Goal: Task Accomplishment & Management: Complete application form

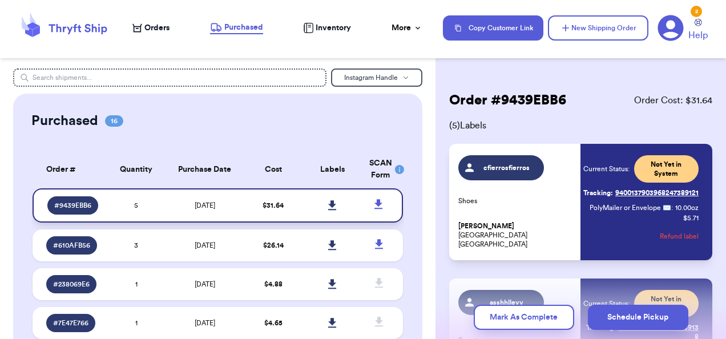
click at [333, 206] on link at bounding box center [332, 205] width 25 height 25
click at [328, 203] on icon at bounding box center [332, 205] width 8 height 10
click at [146, 38] on nav "Orders Purchased Inventory More Stats Completed Orders Payments Payouts Copy Cu…" at bounding box center [423, 28] width 605 height 38
click at [150, 31] on span "Orders" at bounding box center [156, 27] width 25 height 11
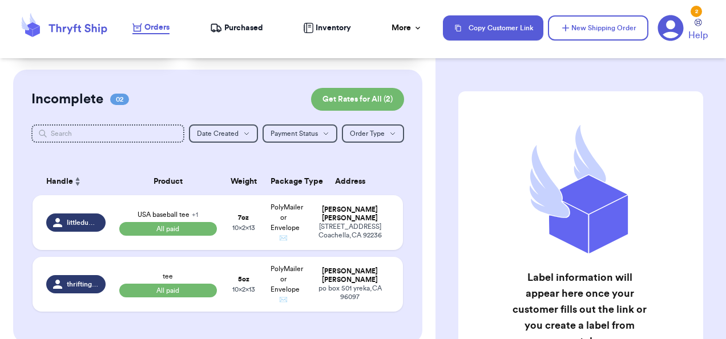
scroll to position [72, 0]
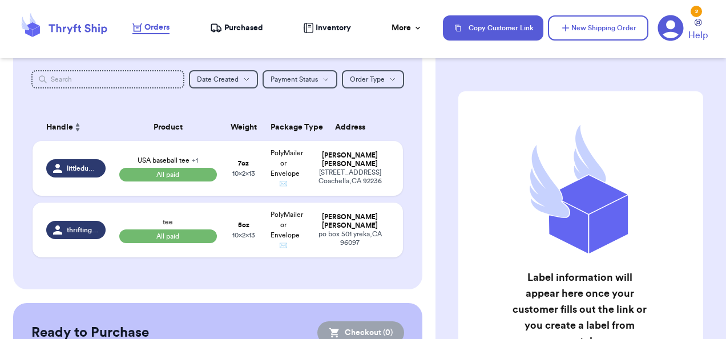
scroll to position [130, 0]
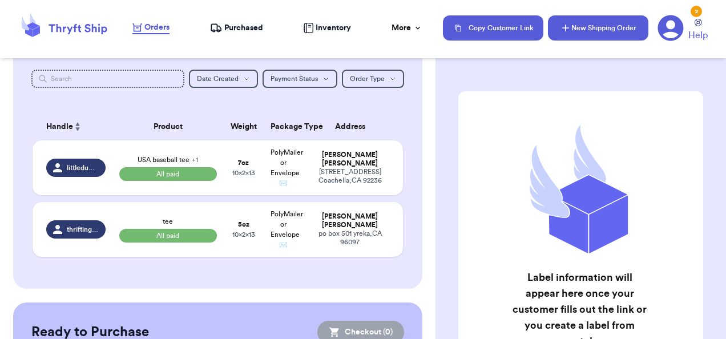
click at [577, 34] on button "New Shipping Order" at bounding box center [598, 27] width 100 height 25
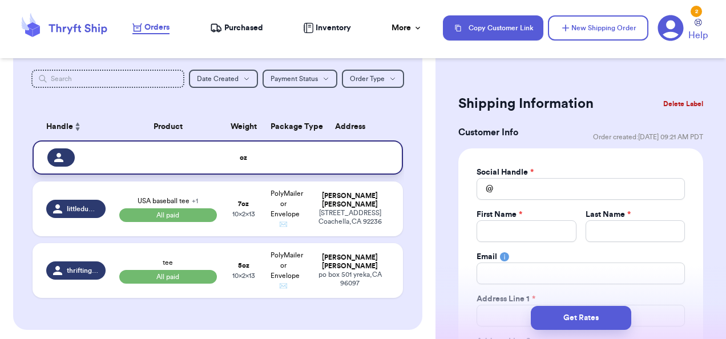
click at [367, 149] on td at bounding box center [353, 157] width 100 height 34
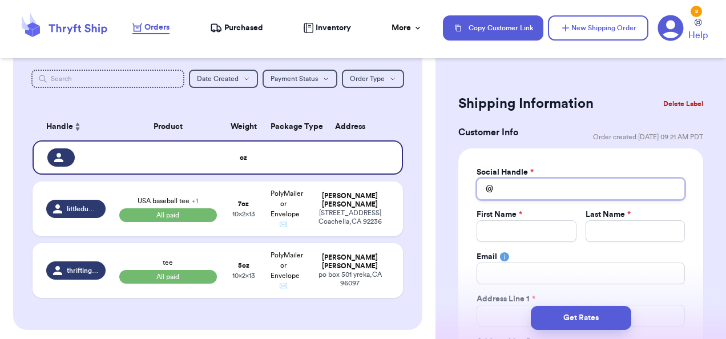
click at [501, 194] on input "Total Amount Paid" at bounding box center [580, 189] width 208 height 22
type input "b"
type input "br"
type input "bro"
type input "broo"
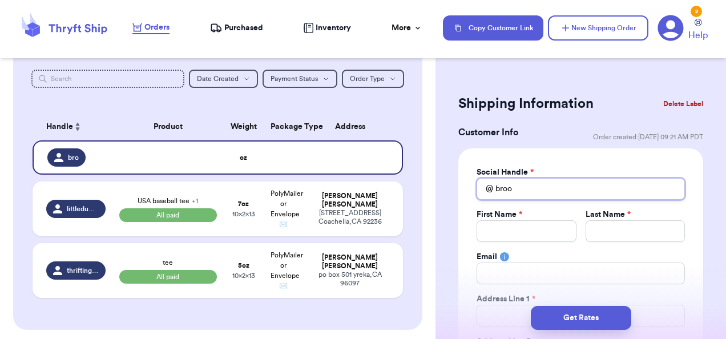
type input "brook"
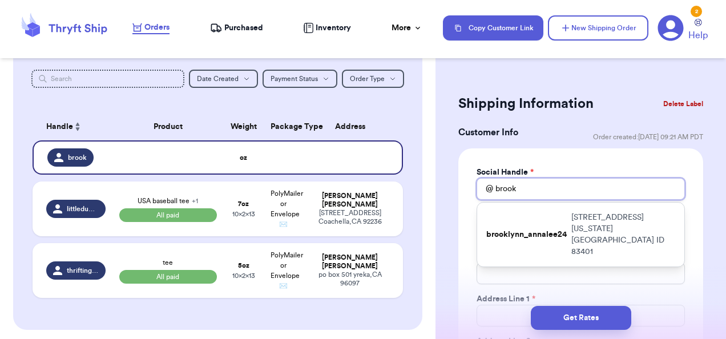
type input "broo"
type input "bro"
type input "br"
type input "b"
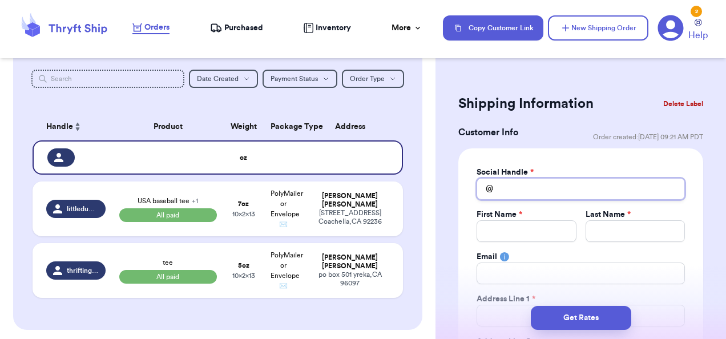
type input "b"
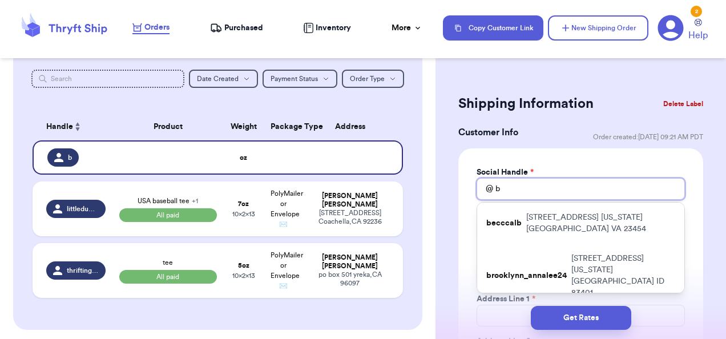
type input "br"
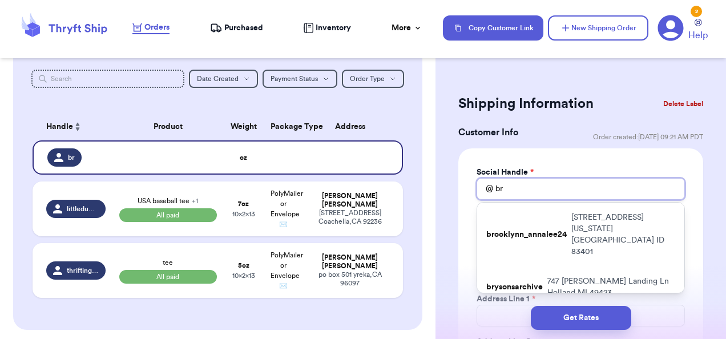
type input "bro"
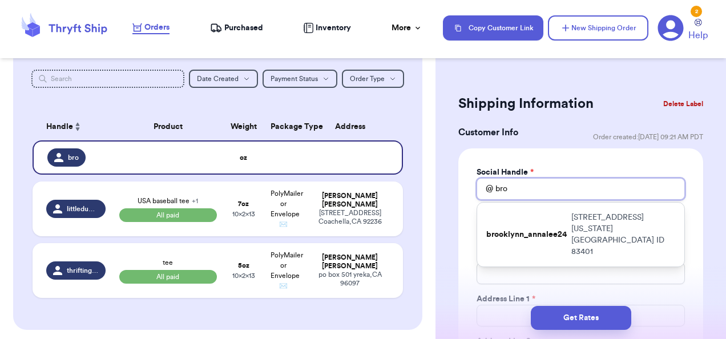
type input "br"
type input "b"
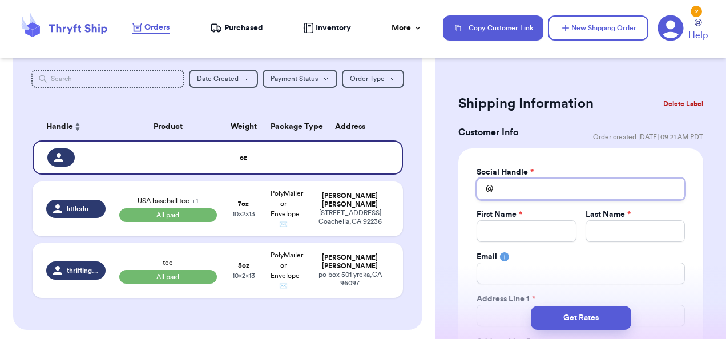
type input "_"
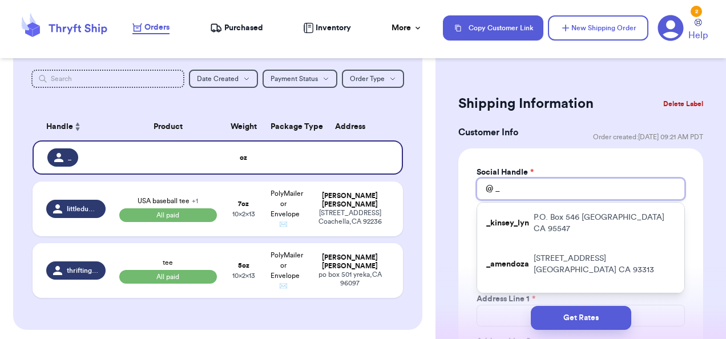
type input "_b"
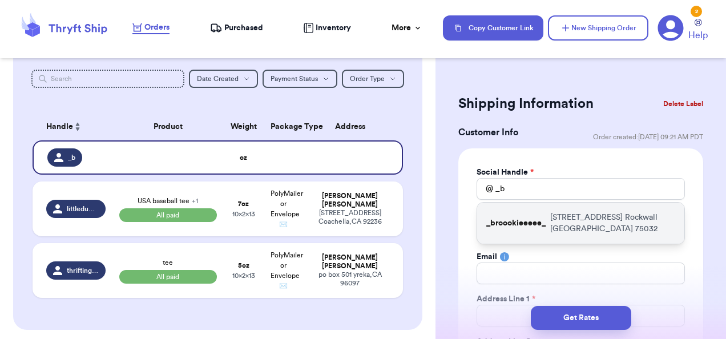
click at [514, 230] on div "_broookieeeee_ 2625 Loudon St Rockwall TX 75032" at bounding box center [580, 222] width 207 height 41
type input "_broookieeeee_"
type input "Brooke"
type input "Bowers"
type input "brkelkin@gmail.com"
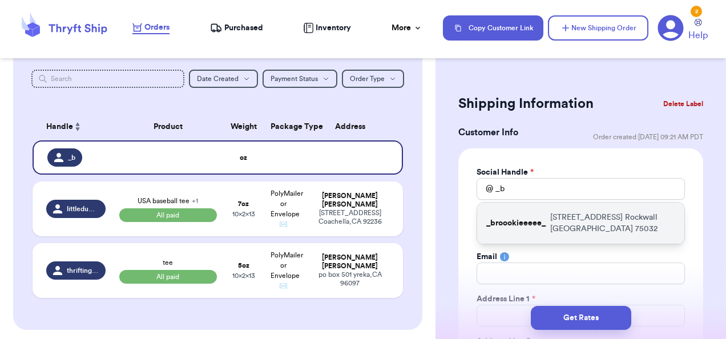
type input "2625 Loudon St"
type input "Rockwall"
select select "TX"
type input "75032"
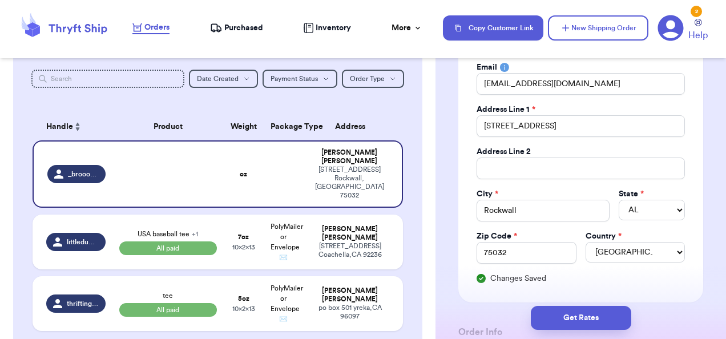
scroll to position [196, 0]
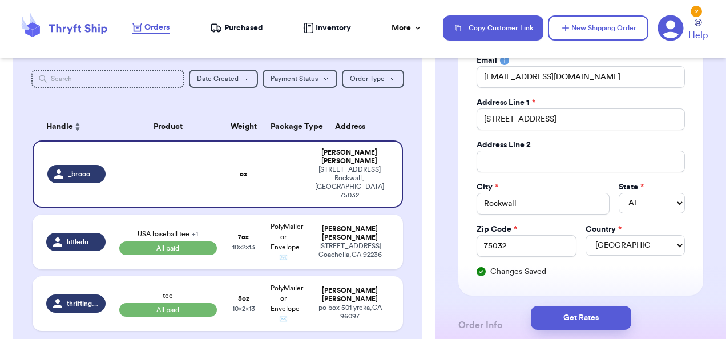
drag, startPoint x: 593, startPoint y: 236, endPoint x: 564, endPoint y: 275, distance: 48.6
click at [564, 275] on div "Social Handle * @ _broookieeeee_ First Name * Brooke Last Name * Bowers Email b…" at bounding box center [580, 123] width 245 height 343
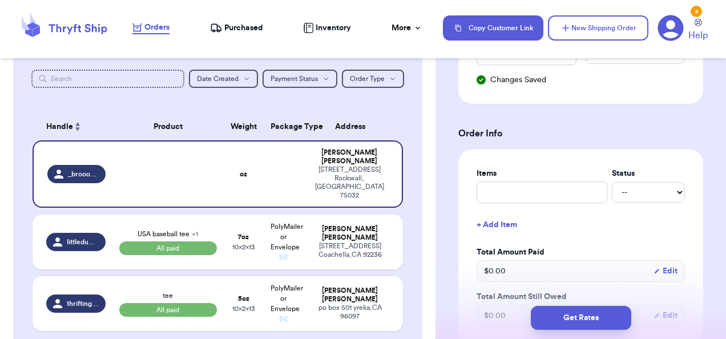
scroll to position [389, 0]
click at [509, 195] on input "text" at bounding box center [541, 191] width 131 height 22
type input "t"
type input "tr"
type input "tra"
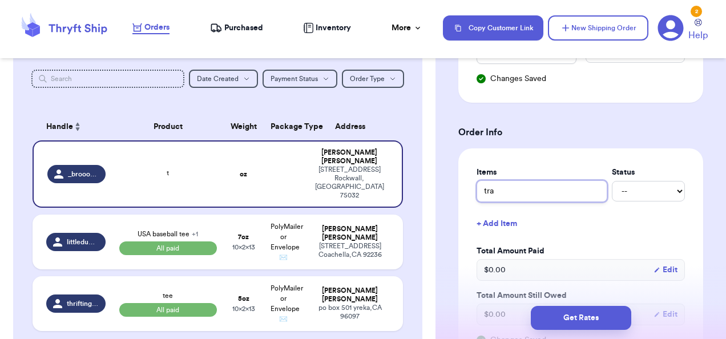
type input "trac"
type input "track"
type input "track p"
type input "track pa"
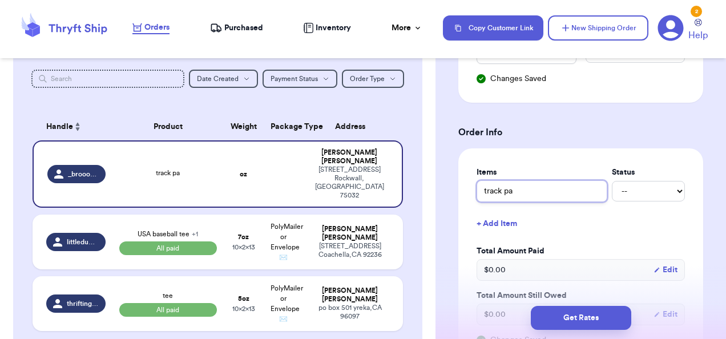
type input "track pan"
type input "track pant"
type input "track pants"
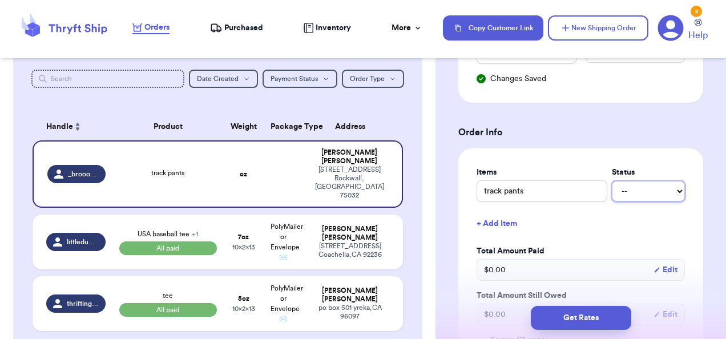
click at [645, 188] on select "-- Paid Owes" at bounding box center [647, 191] width 73 height 21
select select "paid"
click at [611, 181] on select "-- Paid Owes" at bounding box center [647, 191] width 73 height 21
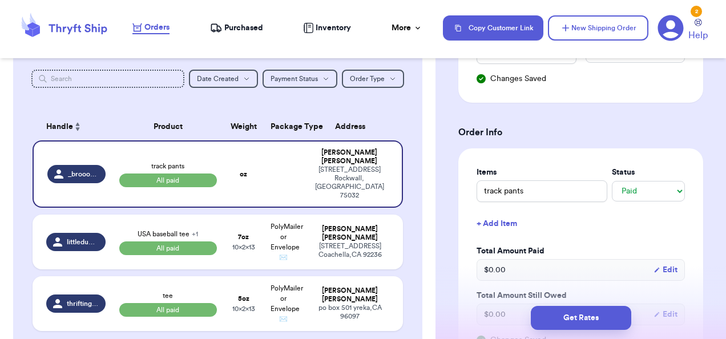
click at [486, 216] on button "+ Add Item" at bounding box center [580, 223] width 217 height 25
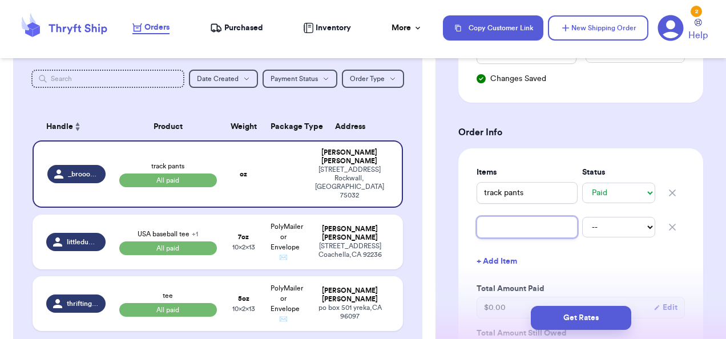
click at [487, 223] on input "text" at bounding box center [526, 227] width 101 height 22
type input "v"
type input "va"
type input "var"
type input "vars"
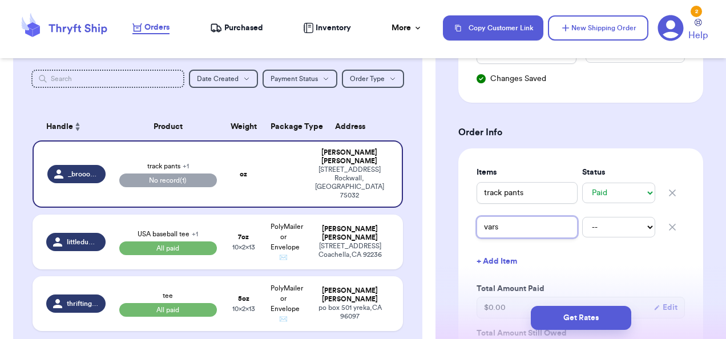
type input "varsi"
type input "varsit"
type input "varsity"
type input "varsity t"
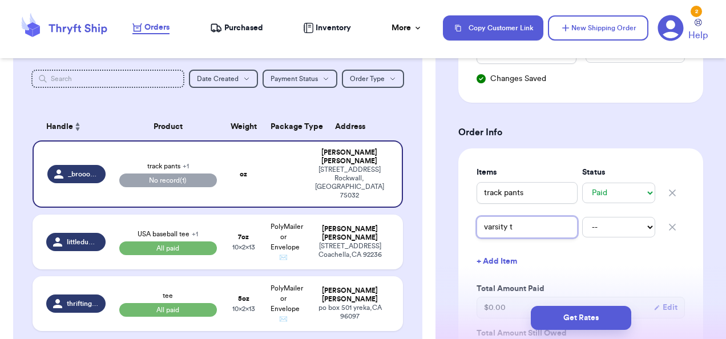
type input "varsity te"
type input "varsity tee"
click at [613, 224] on select "-- Paid Owes" at bounding box center [618, 227] width 73 height 21
select select "paid"
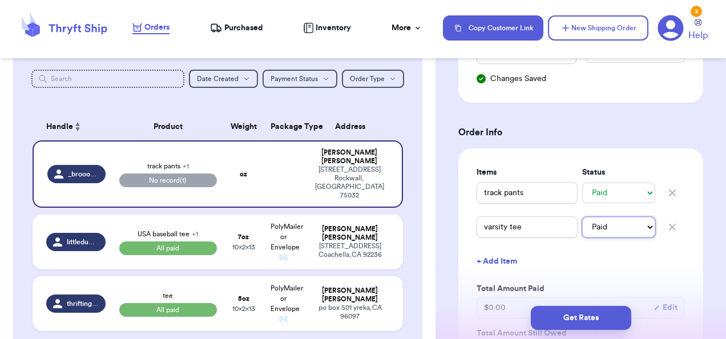
click at [582, 217] on select "-- Paid Owes" at bounding box center [618, 227] width 73 height 21
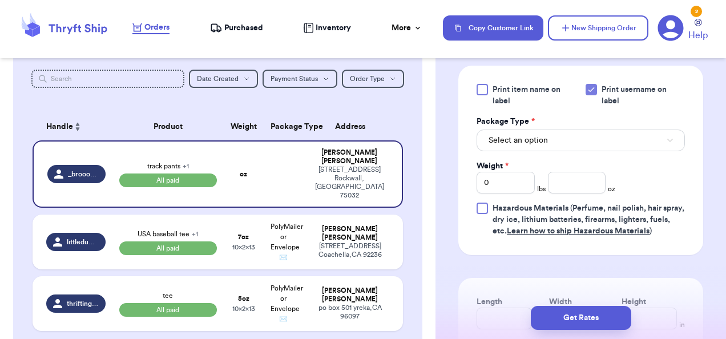
scroll to position [772, 0]
click at [526, 142] on button "Select an option" at bounding box center [580, 139] width 208 height 22
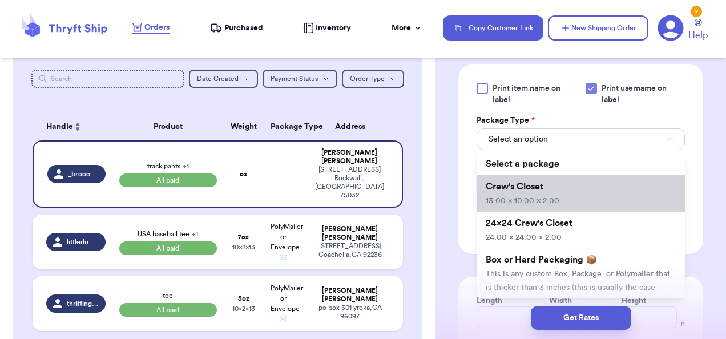
click at [526, 182] on span "Crew's Closet" at bounding box center [514, 186] width 58 height 9
type input "13"
type input "10"
type input "2"
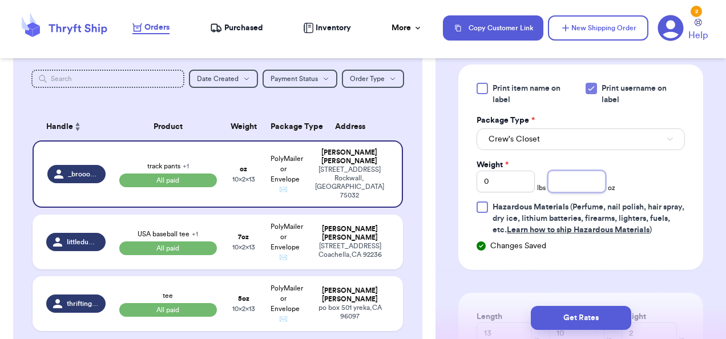
click at [579, 171] on input "number" at bounding box center [577, 182] width 58 height 22
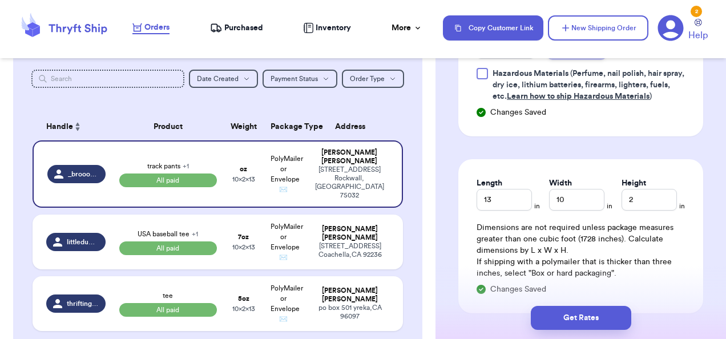
scroll to position [907, 0]
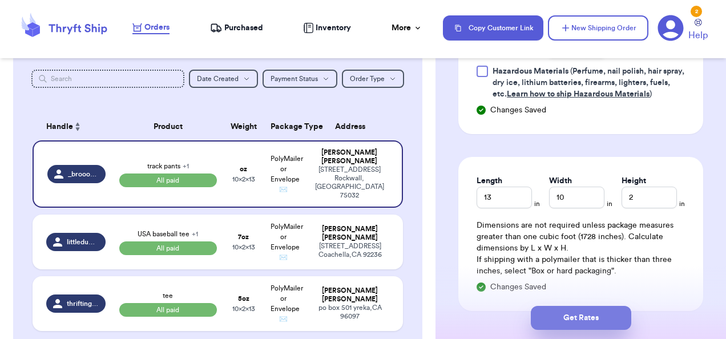
type input "5"
click at [577, 322] on button "Get Rates" at bounding box center [580, 318] width 100 height 24
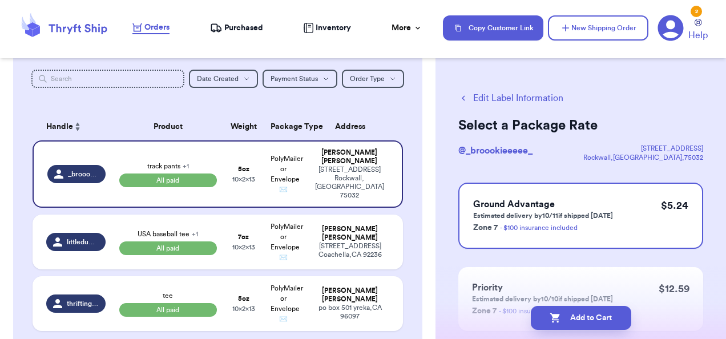
scroll to position [154, 0]
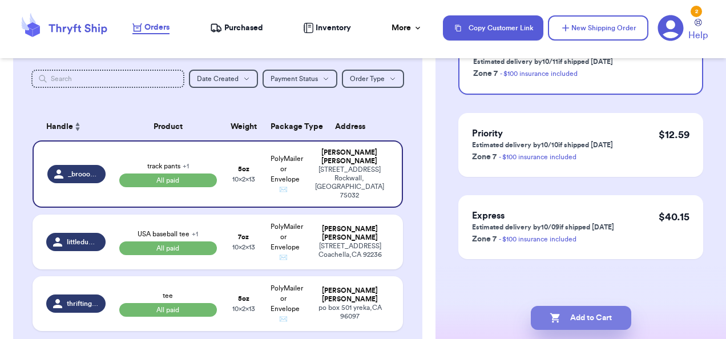
click at [573, 316] on button "Add to Cart" at bounding box center [580, 318] width 100 height 24
checkbox input "true"
select select "paid"
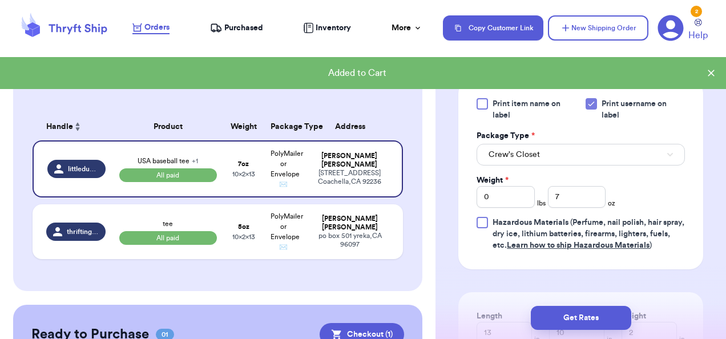
scroll to position [286, 0]
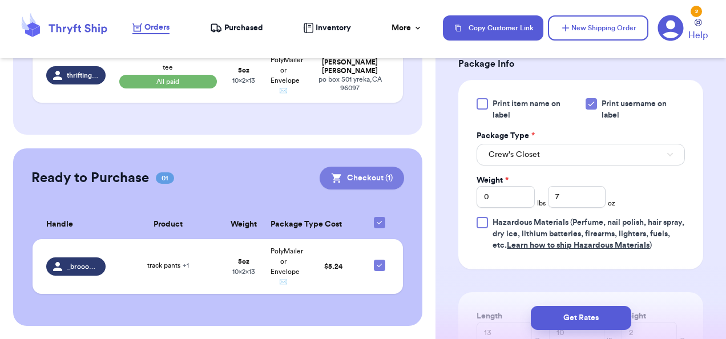
click at [353, 173] on button "Checkout ( 1 )" at bounding box center [361, 178] width 84 height 23
